Goal: Transaction & Acquisition: Purchase product/service

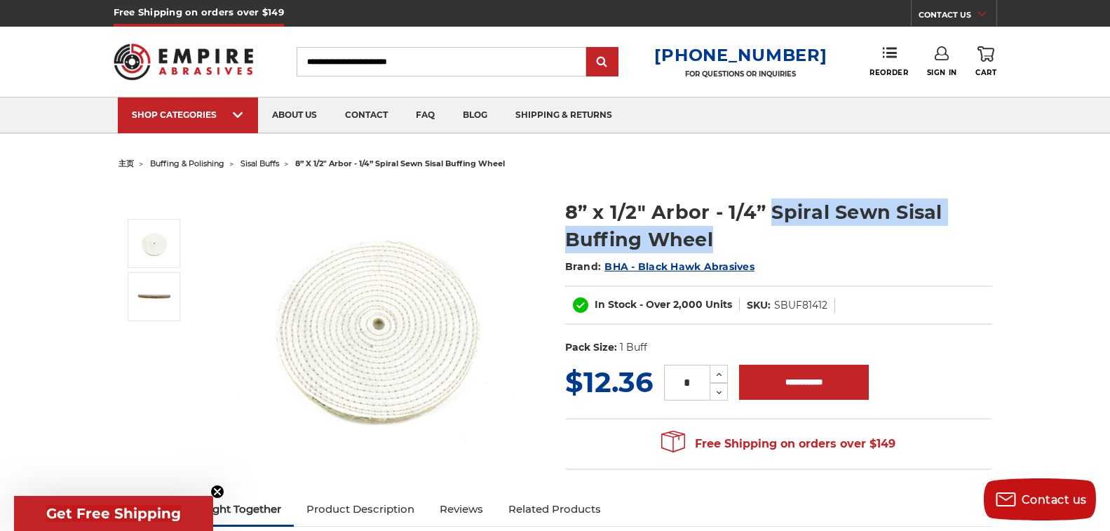
drag, startPoint x: 770, startPoint y: 208, endPoint x: 785, endPoint y: 229, distance: 25.7
click at [785, 229] on h1 "8” x 1/2" Arbor - 1/4” Spiral Sewn Sisal Buffing Wheel" at bounding box center [778, 225] width 427 height 55
copy h1 "Spiral Sewn Sisal Buffing Wheel"
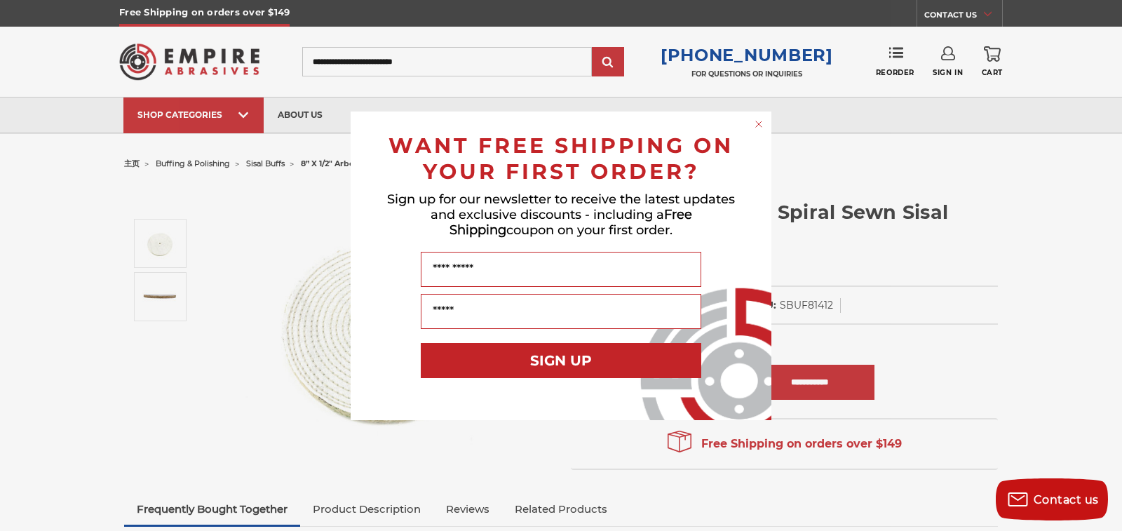
click at [761, 126] on icon "Close dialog" at bounding box center [759, 124] width 6 height 6
